Goal: Task Accomplishment & Management: Manage account settings

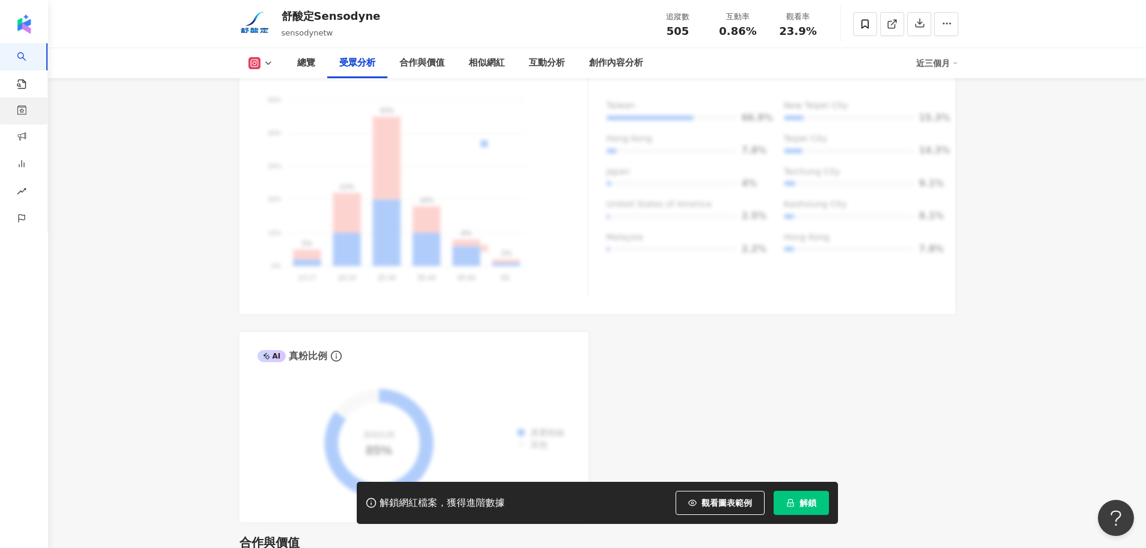
scroll to position [1190, 0]
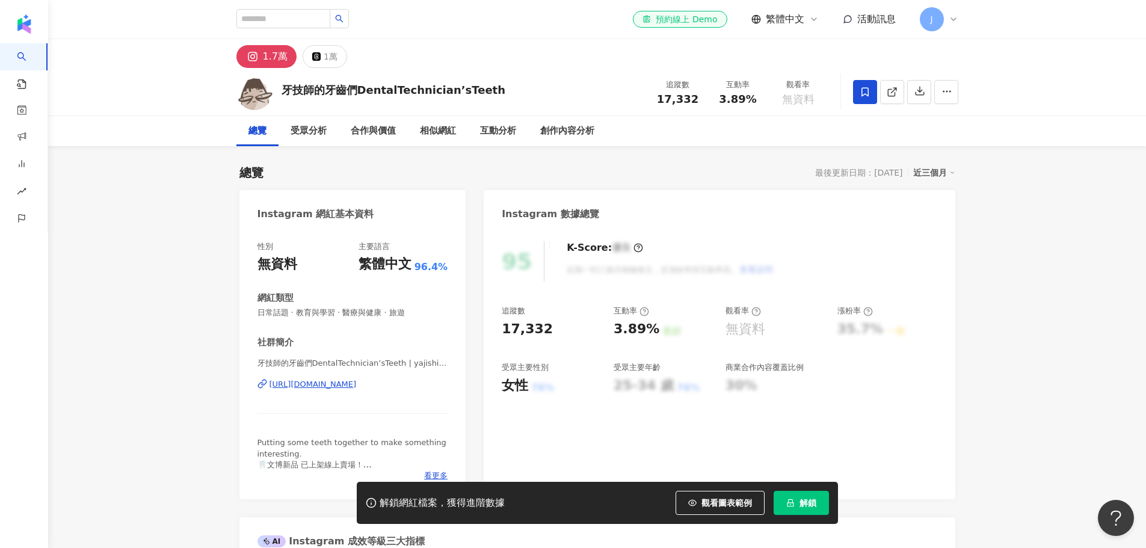
click at [940, 17] on span "J" at bounding box center [932, 19] width 24 height 24
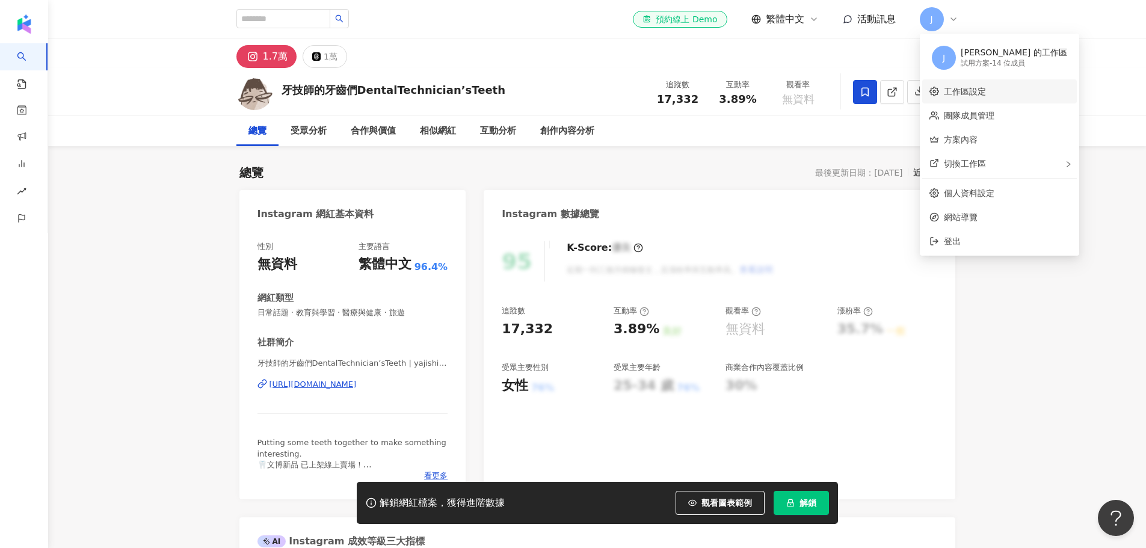
click at [974, 93] on link "工作區設定" at bounding box center [965, 92] width 42 height 10
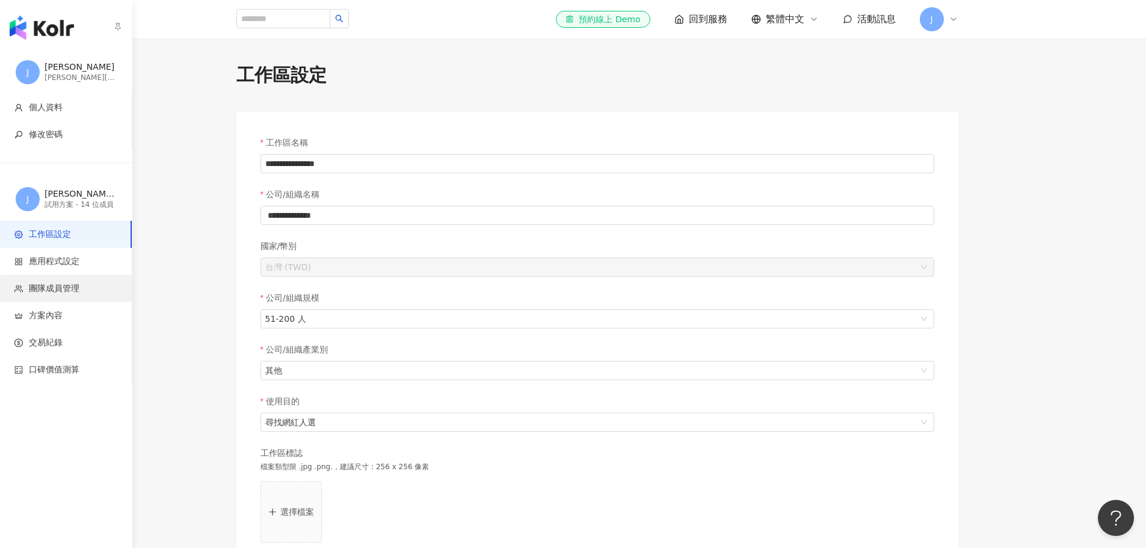
click at [62, 288] on span "團隊成員管理" at bounding box center [54, 289] width 51 height 12
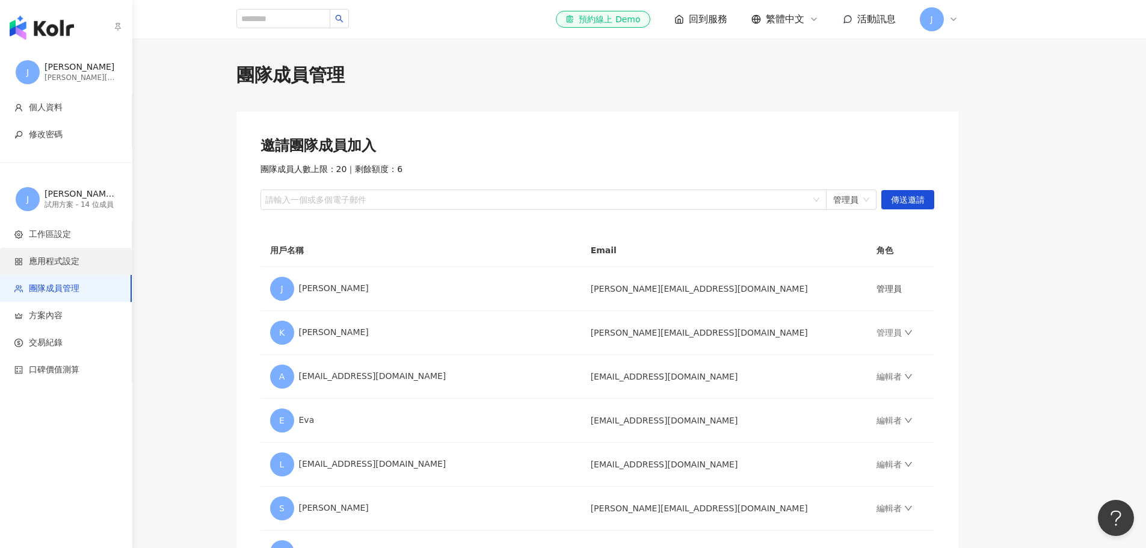
click at [46, 262] on span "應用程式設定" at bounding box center [54, 262] width 51 height 12
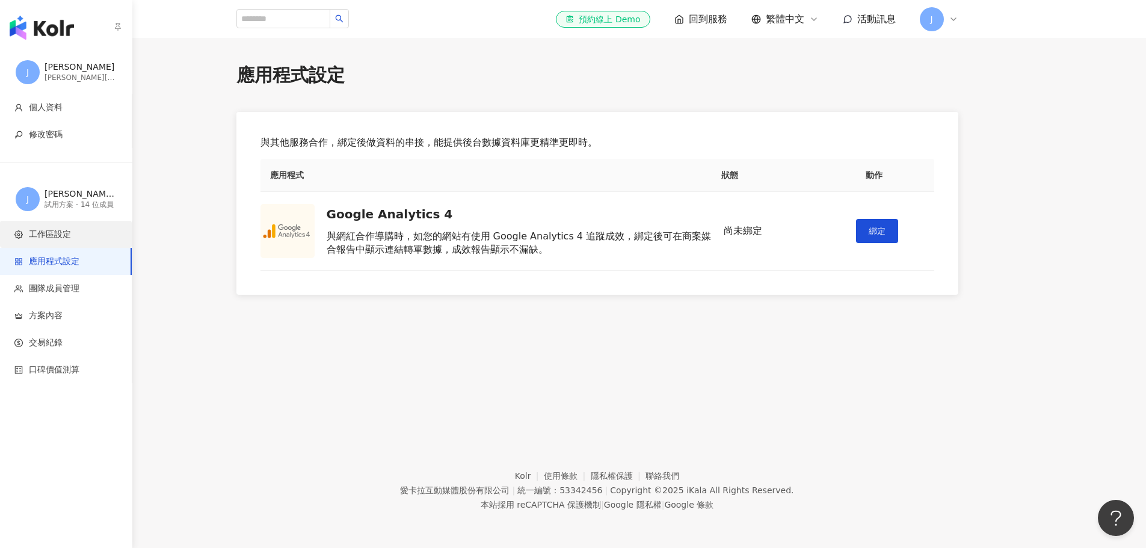
click at [49, 233] on span "工作區設定" at bounding box center [50, 235] width 42 height 12
